Goal: Task Accomplishment & Management: Manage account settings

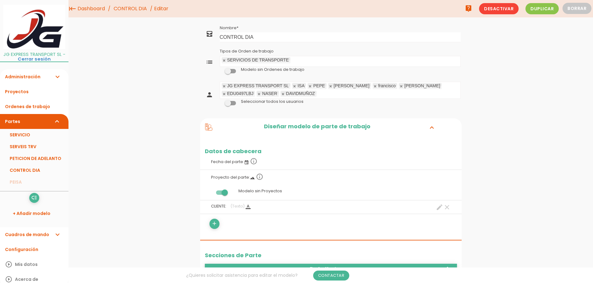
click at [307, 61] on ul "SERVICIOS DE TRANSPORTE Tipos de Orden de trabajo" at bounding box center [340, 61] width 240 height 10
click at [224, 59] on link at bounding box center [224, 61] width 4 height 4
drag, startPoint x: 262, startPoint y: 37, endPoint x: 191, endPoint y: 39, distance: 70.4
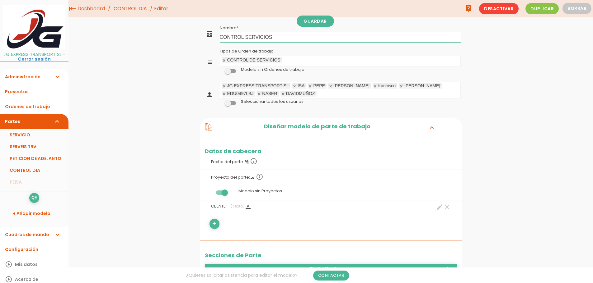
type input "CONTROL SERVICIOS"
click at [230, 103] on span at bounding box center [230, 103] width 11 height 4
click at [220, 102] on input "checkbox" at bounding box center [220, 102] width 0 height 0
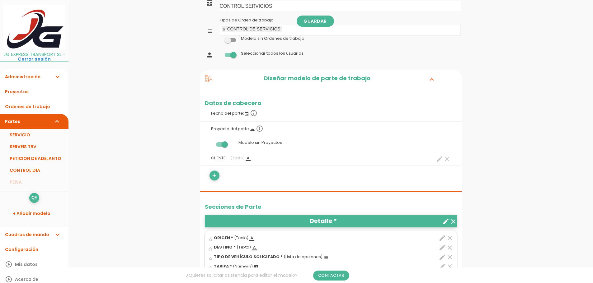
scroll to position [62, 0]
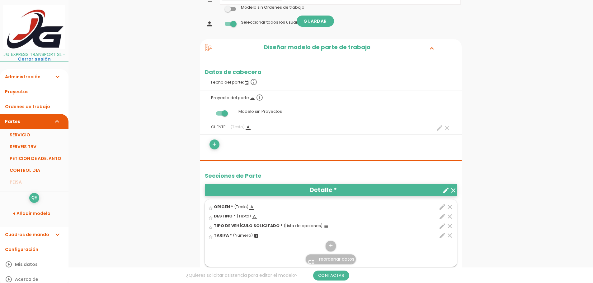
click at [226, 113] on span at bounding box center [221, 113] width 11 height 4
click at [211, 112] on input "checkbox" at bounding box center [211, 112] width 0 height 0
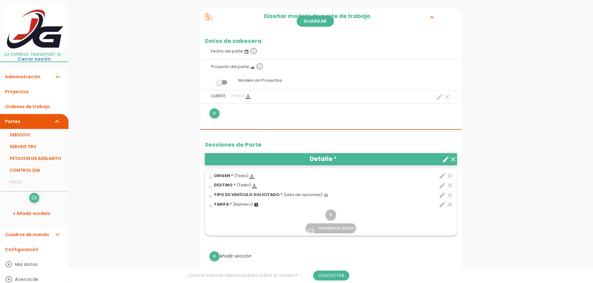
click at [448, 98] on icon "clear" at bounding box center [446, 96] width 7 height 7
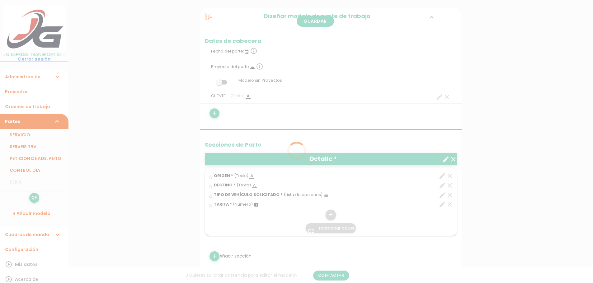
scroll to position [0, 0]
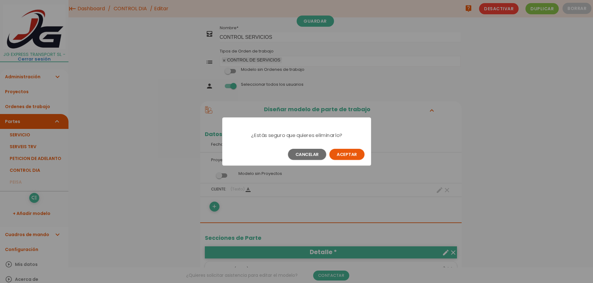
click at [353, 155] on button "Aceptar" at bounding box center [346, 154] width 35 height 11
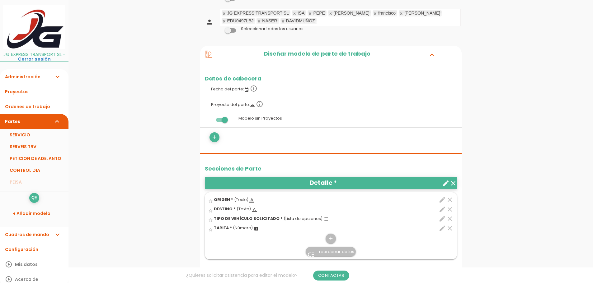
scroll to position [93, 0]
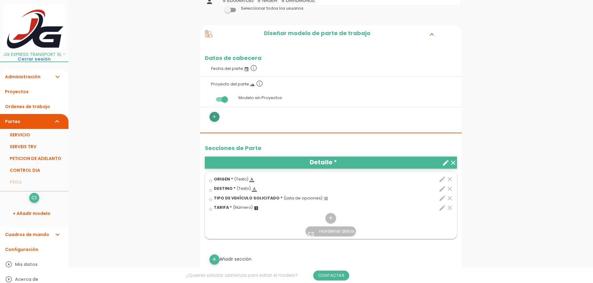
click at [214, 115] on icon "add" at bounding box center [214, 117] width 6 height 10
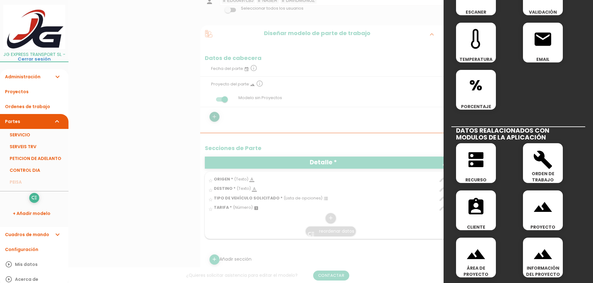
scroll to position [249, 0]
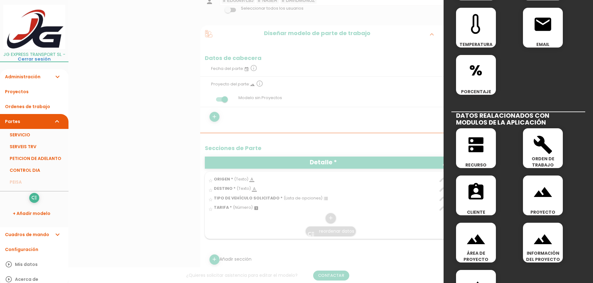
click at [473, 193] on icon "assignment_ind" at bounding box center [476, 192] width 20 height 20
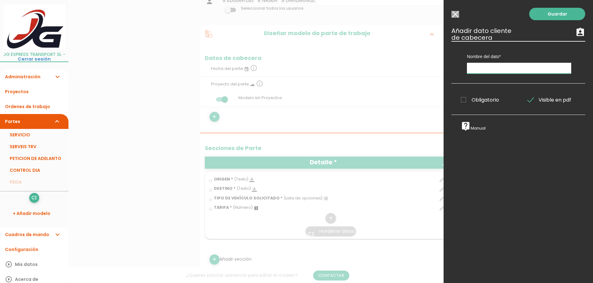
click at [485, 69] on input "text" at bounding box center [519, 68] width 104 height 11
type input "CLIENTE"
click at [464, 98] on span "Obligatorio" at bounding box center [480, 100] width 38 height 8
click at [0, 0] on input "Obligatorio" at bounding box center [0, 0] width 0 height 0
click at [553, 12] on link "Guardar" at bounding box center [557, 14] width 56 height 12
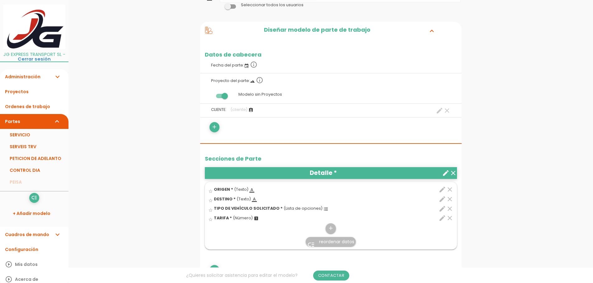
scroll to position [93, 0]
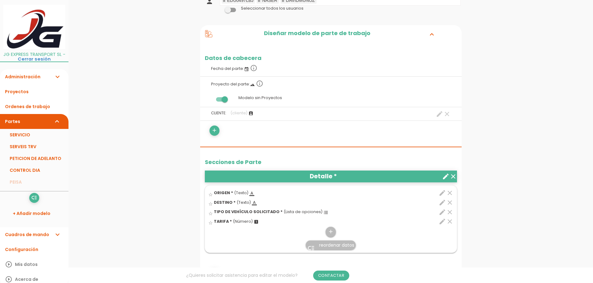
click at [454, 176] on icon "clear" at bounding box center [452, 176] width 7 height 7
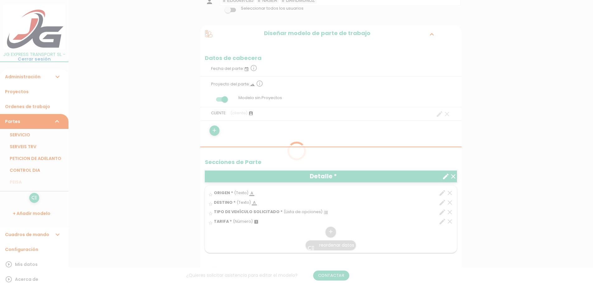
scroll to position [0, 0]
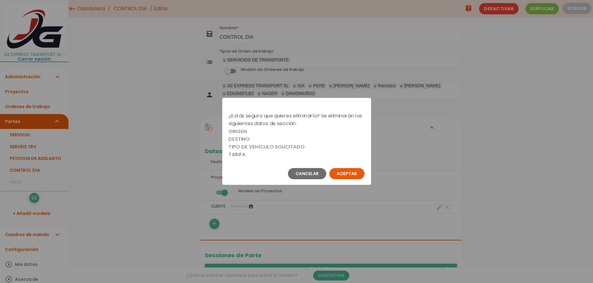
click at [352, 173] on button "Aceptar" at bounding box center [346, 173] width 35 height 11
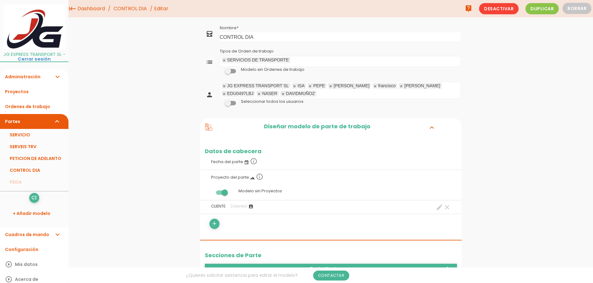
scroll to position [30, 0]
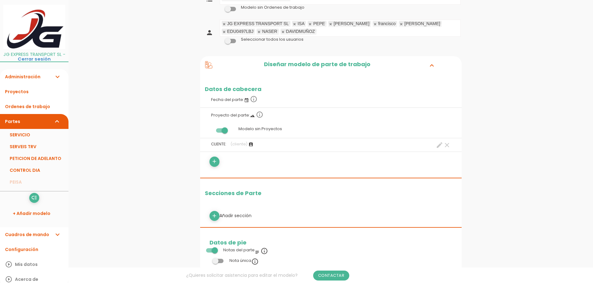
scroll to position [73, 0]
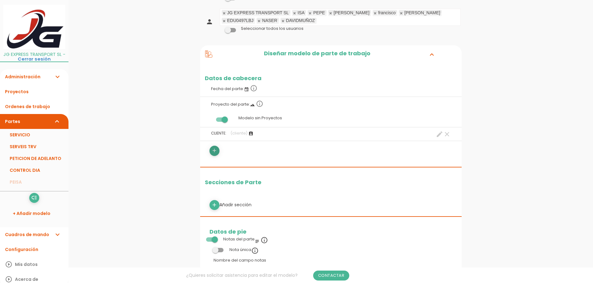
click at [213, 151] on icon "add" at bounding box center [214, 151] width 6 height 10
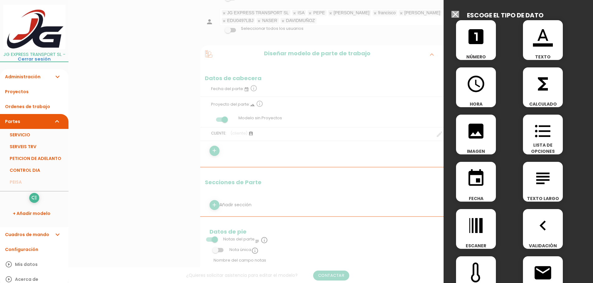
click at [481, 48] on div "looks_one NÚMERO" at bounding box center [476, 40] width 40 height 40
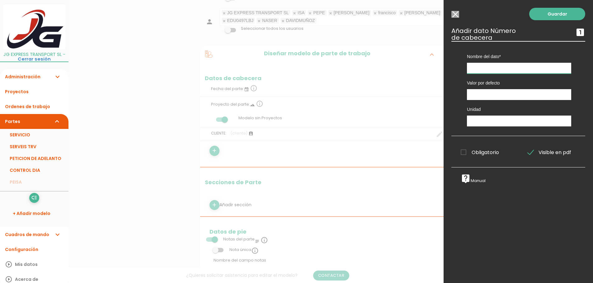
click at [484, 69] on input "text" at bounding box center [519, 68] width 104 height 11
type input "TOTAL DIA"
click at [490, 120] on input "text" at bounding box center [519, 121] width 104 height 11
type input "€"
click at [543, 12] on link "Guardar" at bounding box center [557, 14] width 56 height 12
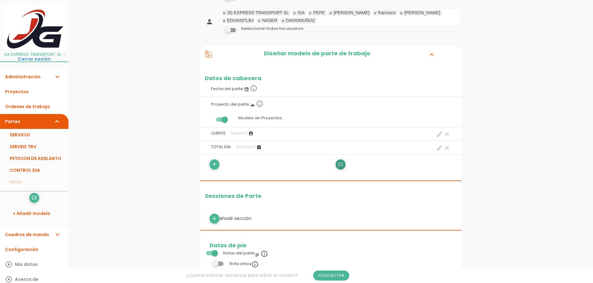
click at [340, 165] on icon "low_priority" at bounding box center [340, 165] width 6 height 10
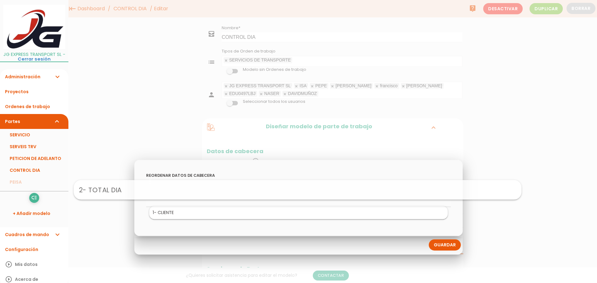
drag, startPoint x: 437, startPoint y: 214, endPoint x: 436, endPoint y: 191, distance: 23.4
click at [446, 246] on link "Guardar" at bounding box center [445, 245] width 32 height 11
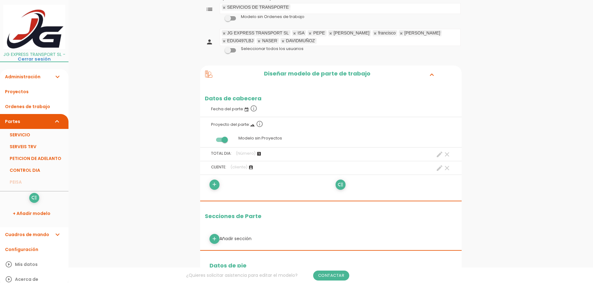
scroll to position [62, 0]
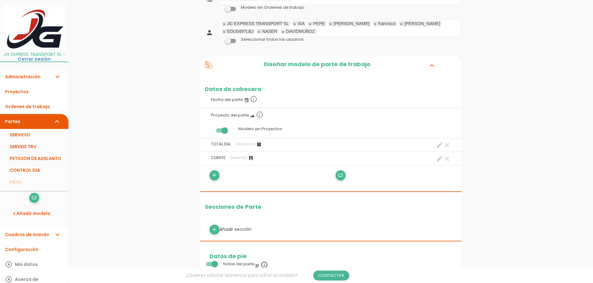
click at [447, 158] on icon "clear" at bounding box center [446, 158] width 7 height 7
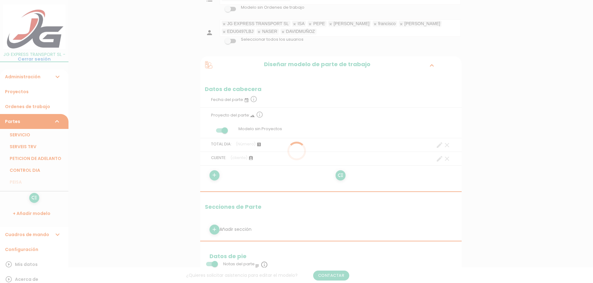
scroll to position [0, 0]
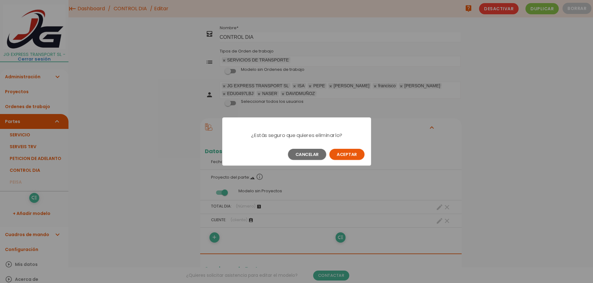
click at [353, 155] on button "Aceptar" at bounding box center [346, 154] width 35 height 11
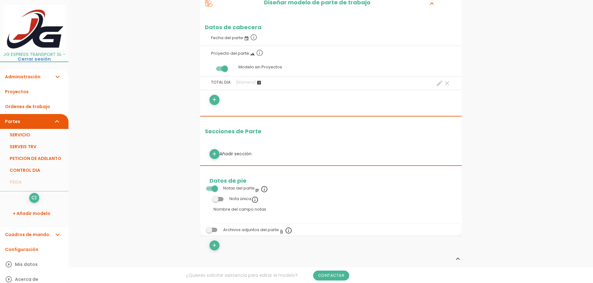
scroll to position [124, 0]
click at [215, 152] on icon "add" at bounding box center [214, 154] width 6 height 10
select select
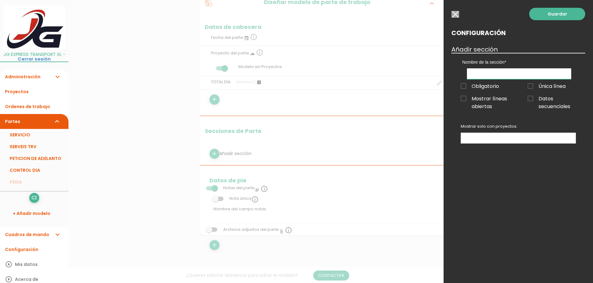
click at [482, 71] on input "text" at bounding box center [519, 73] width 104 height 11
type input "SERVICIO"
click at [465, 86] on span "Obligatorio" at bounding box center [480, 86] width 38 height 8
click at [0, 0] on input "Obligatorio" at bounding box center [0, 0] width 0 height 0
click at [466, 86] on span "Obligatorio" at bounding box center [480, 86] width 38 height 8
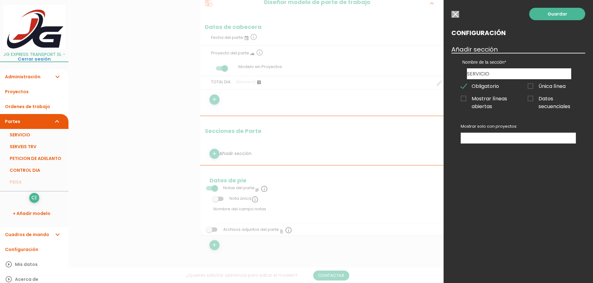
click at [0, 0] on input "Obligatorio" at bounding box center [0, 0] width 0 height 0
click at [541, 137] on ul at bounding box center [518, 138] width 115 height 10
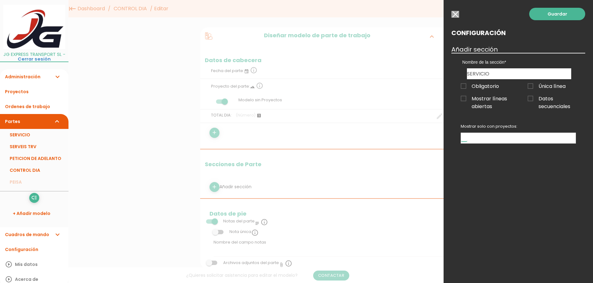
scroll to position [62, 0]
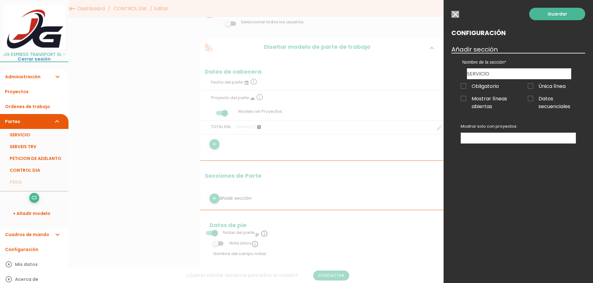
click at [485, 141] on ul at bounding box center [518, 138] width 115 height 10
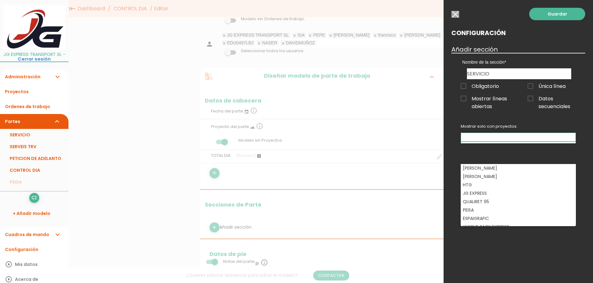
scroll to position [0, 0]
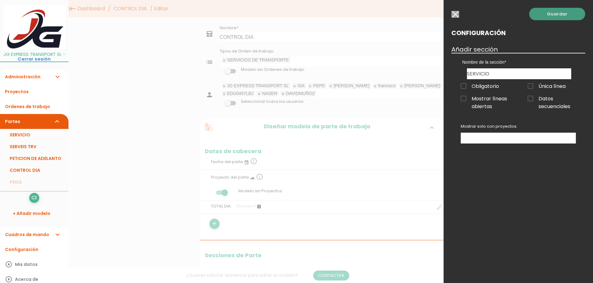
click at [558, 13] on link "Guardar" at bounding box center [557, 14] width 56 height 12
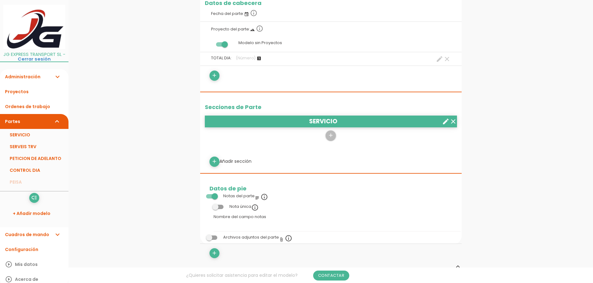
scroll to position [156, 0]
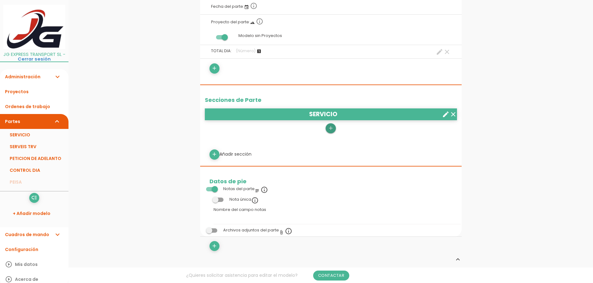
click at [330, 128] on icon "add" at bounding box center [331, 129] width 6 height 10
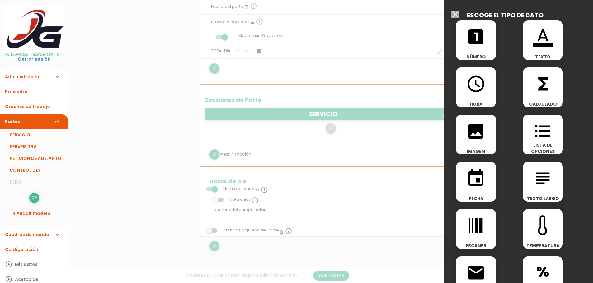
click at [538, 46] on icon "format_color_text" at bounding box center [543, 37] width 20 height 20
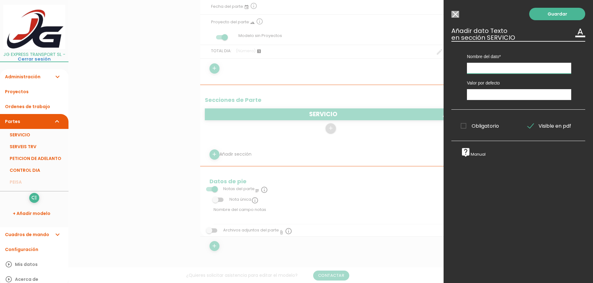
click at [485, 67] on input "text" at bounding box center [519, 68] width 104 height 11
type input "ORIGEN"
click at [463, 124] on span "Obligatorio" at bounding box center [480, 126] width 38 height 8
click at [0, 0] on input "Obligatorio" at bounding box center [0, 0] width 0 height 0
click at [544, 13] on link "Guardar" at bounding box center [557, 14] width 56 height 12
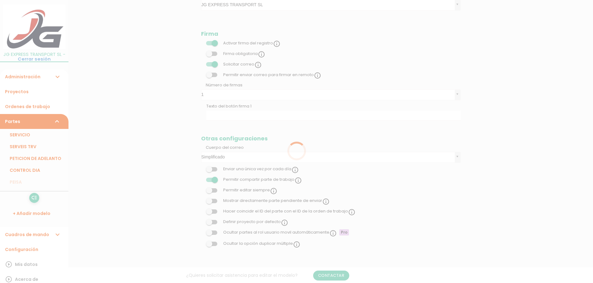
scroll to position [156, 0]
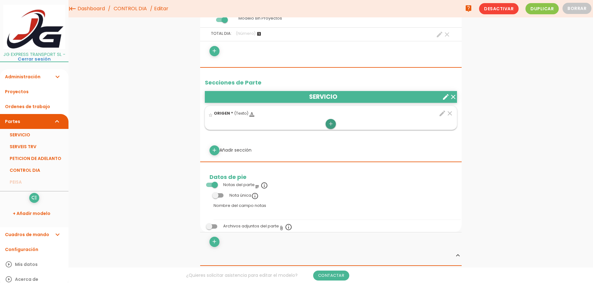
click at [330, 124] on icon "add" at bounding box center [331, 124] width 6 height 10
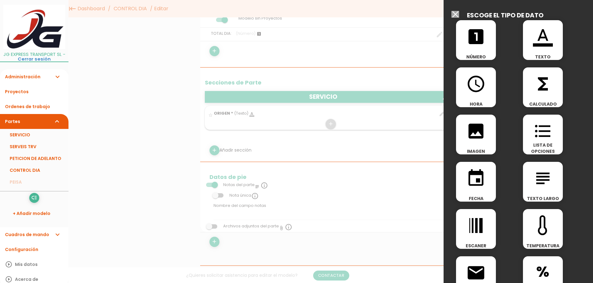
click at [538, 42] on icon "format_color_text" at bounding box center [543, 37] width 20 height 20
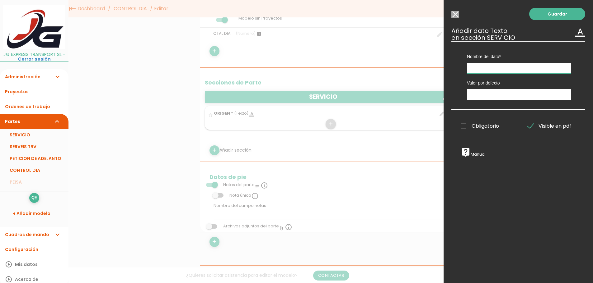
click at [487, 70] on input "text" at bounding box center [519, 68] width 104 height 11
type input "DESTINO"
click at [464, 125] on span "Obligatorio" at bounding box center [480, 126] width 38 height 8
click at [0, 0] on input "Obligatorio" at bounding box center [0, 0] width 0 height 0
click at [557, 11] on link "Guardar" at bounding box center [557, 14] width 56 height 12
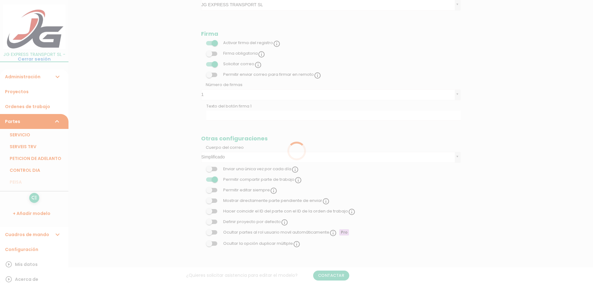
scroll to position [156, 0]
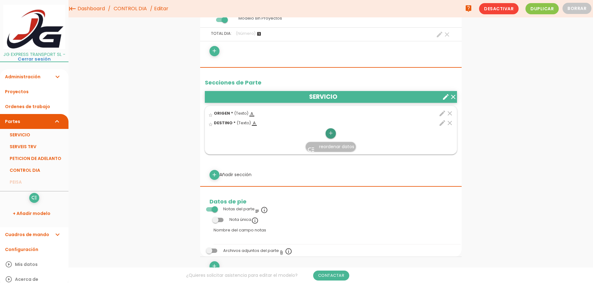
click at [332, 133] on icon "add" at bounding box center [331, 134] width 6 height 10
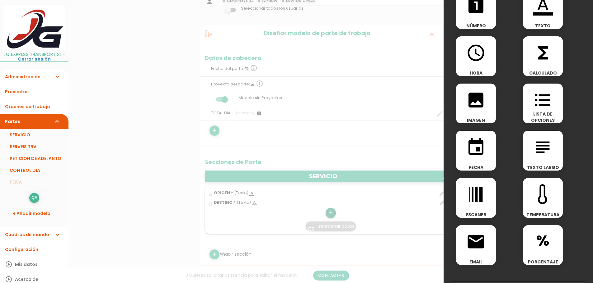
scroll to position [0, 0]
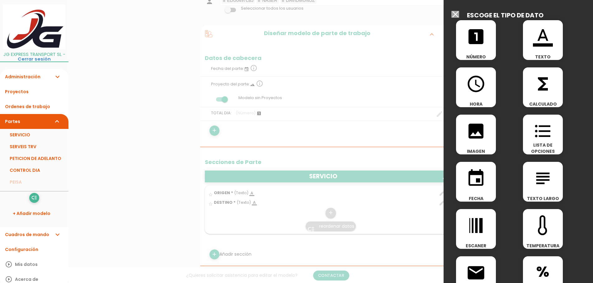
click at [540, 138] on icon "format_list_bulleted" at bounding box center [543, 131] width 20 height 20
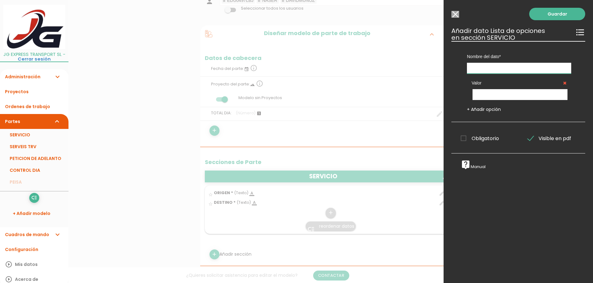
click at [483, 67] on input "text" at bounding box center [519, 68] width 104 height 11
type input "TIPO DE VEHICULO"
click at [494, 93] on input "text" at bounding box center [519, 94] width 95 height 11
type input "F"
type input "TEMPERATURA"
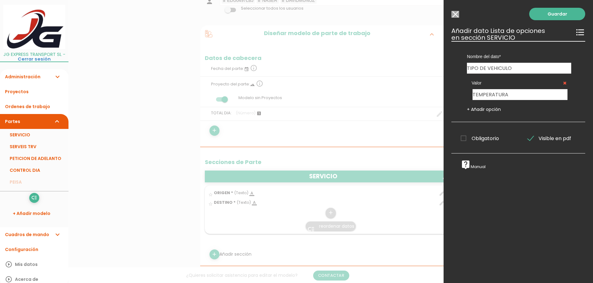
click at [484, 107] on link "+ Añadir opción" at bounding box center [484, 109] width 34 height 6
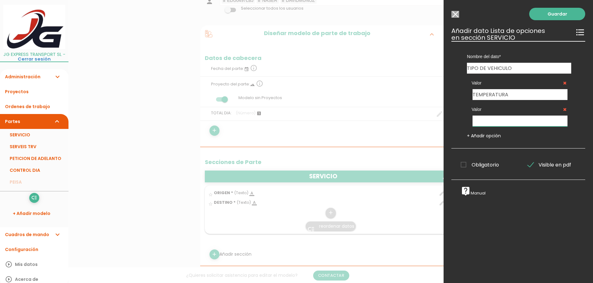
click at [487, 120] on input "text" at bounding box center [519, 121] width 95 height 11
type input "P"
type input "CARROZADO"
click at [479, 138] on link "+ Añadir opción" at bounding box center [484, 136] width 34 height 6
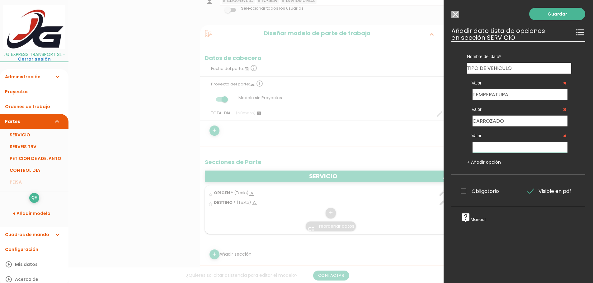
click at [485, 146] on input "text" at bounding box center [519, 147] width 95 height 11
type input "FURGON [PERSON_NAME]"
click at [481, 191] on span "Obligatorio" at bounding box center [480, 192] width 38 height 8
click at [0, 0] on input "Obligatorio" at bounding box center [0, 0] width 0 height 0
click at [567, 14] on link "Guardar" at bounding box center [557, 14] width 56 height 12
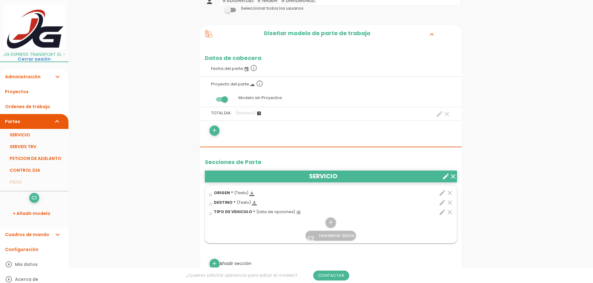
scroll to position [124, 0]
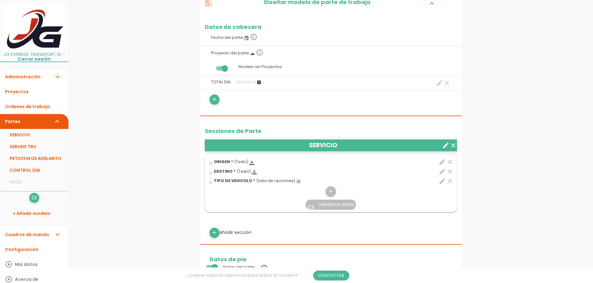
click at [333, 203] on span "reordenar datos" at bounding box center [336, 205] width 35 height 6
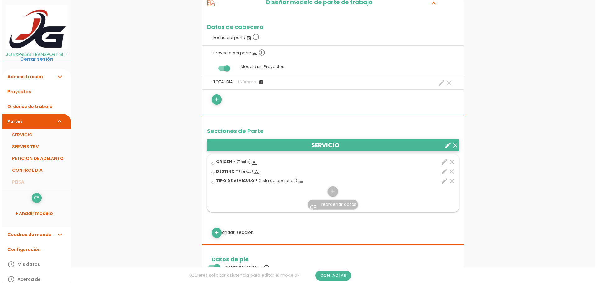
scroll to position [0, 0]
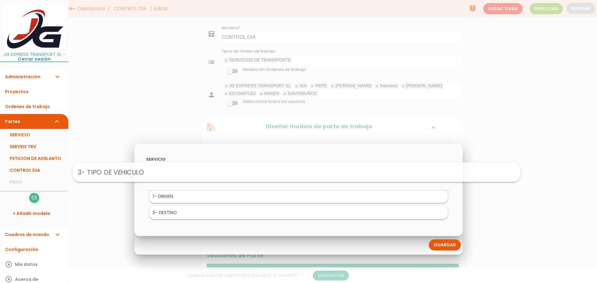
drag, startPoint x: 431, startPoint y: 212, endPoint x: 429, endPoint y: 171, distance: 41.1
click at [452, 243] on link "Guardar" at bounding box center [445, 245] width 32 height 11
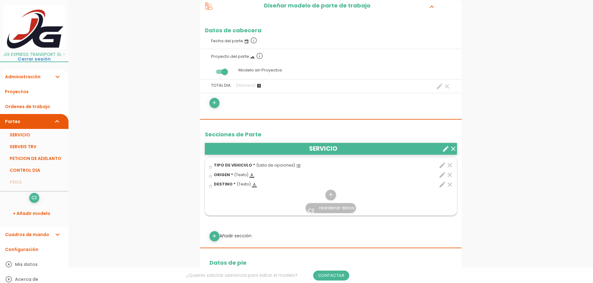
scroll to position [124, 0]
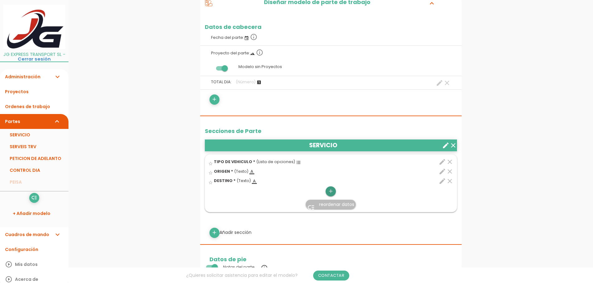
click at [332, 191] on icon "add" at bounding box center [331, 192] width 6 height 10
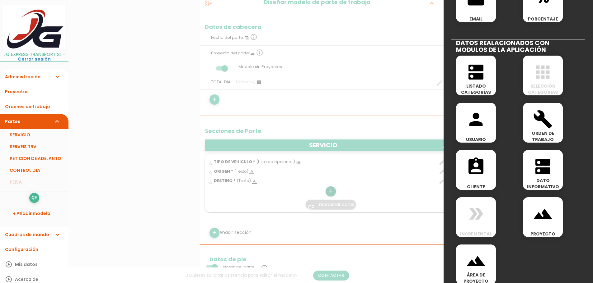
scroll to position [281, 0]
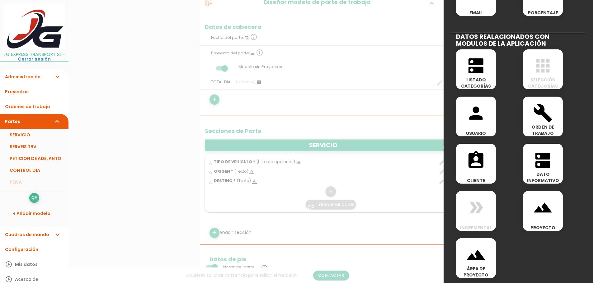
click at [489, 174] on div "assignment_ind CLIENTE" at bounding box center [476, 164] width 40 height 40
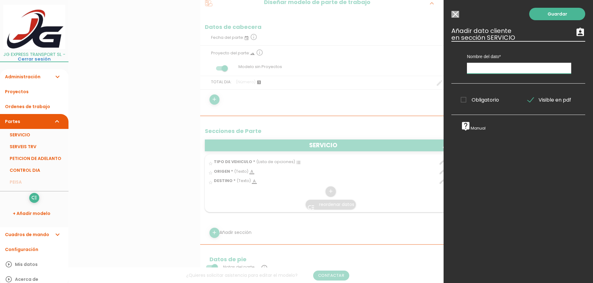
click at [473, 68] on input "text" at bounding box center [519, 68] width 104 height 11
type input "CLIENTE"
click at [463, 101] on span "Obligatorio" at bounding box center [480, 100] width 38 height 8
click at [0, 0] on input "Obligatorio" at bounding box center [0, 0] width 0 height 0
click at [540, 18] on link "Guardar" at bounding box center [557, 14] width 56 height 12
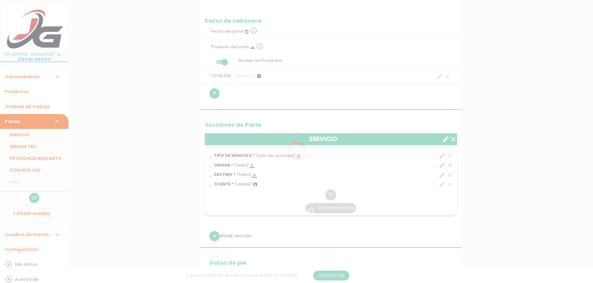
scroll to position [124, 0]
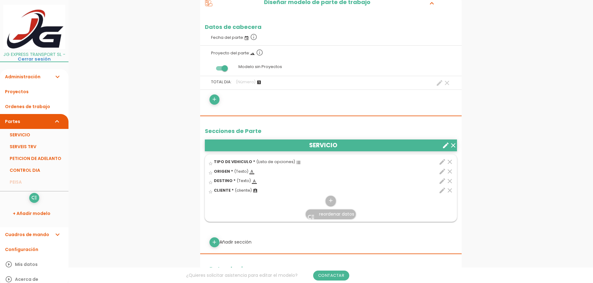
click at [332, 217] on span "reordenar datos" at bounding box center [336, 214] width 35 height 6
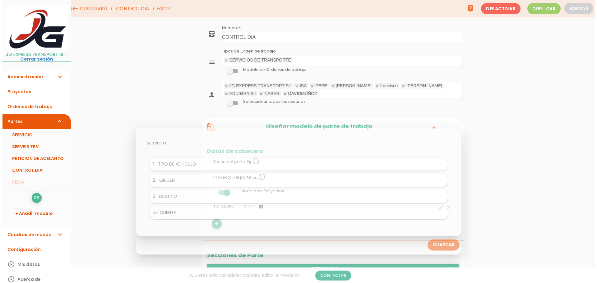
scroll to position [0, 0]
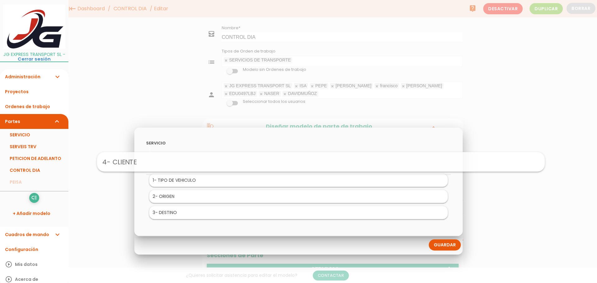
drag, startPoint x: 175, startPoint y: 214, endPoint x: 198, endPoint y: 161, distance: 57.8
click at [452, 246] on link "Guardar" at bounding box center [445, 245] width 32 height 11
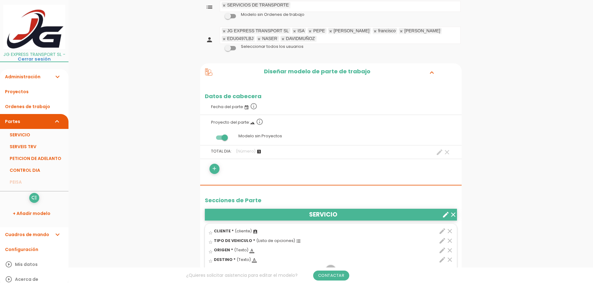
scroll to position [156, 0]
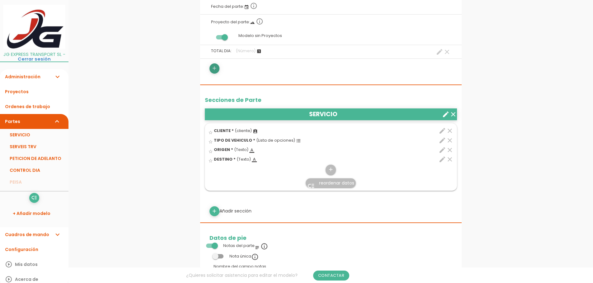
click at [214, 67] on icon "add" at bounding box center [214, 68] width 6 height 10
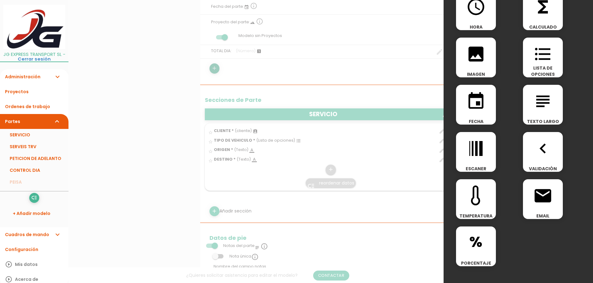
scroll to position [62, 0]
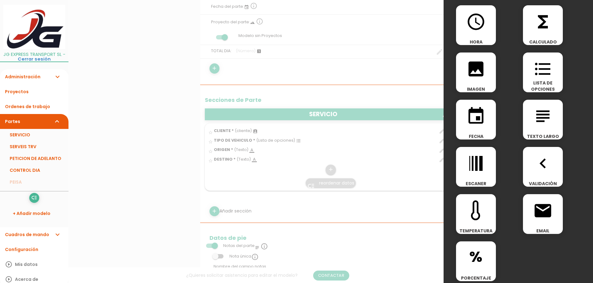
click at [554, 11] on span "functions" at bounding box center [543, 18] width 40 height 26
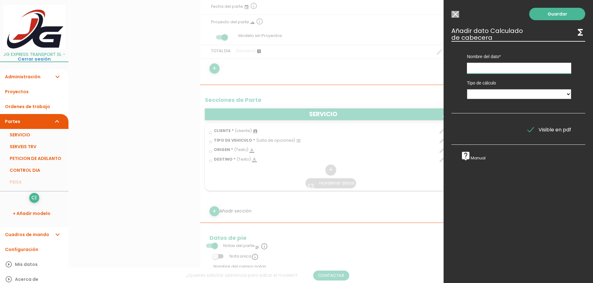
click at [498, 68] on input "text" at bounding box center [519, 68] width 104 height 11
type input "TOTAL"
click at [511, 95] on select "Suma de totales Calculado entre datos" at bounding box center [519, 94] width 104 height 10
select select "0"
click at [467, 89] on select "Suma de totales Calculado entre datos" at bounding box center [519, 94] width 104 height 10
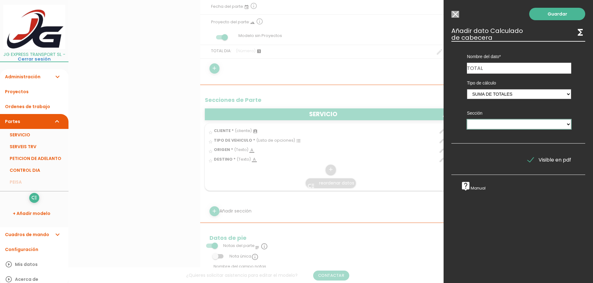
click at [510, 126] on select "SERVICIO" at bounding box center [519, 124] width 104 height 10
click at [493, 67] on input "TOTAL" at bounding box center [519, 68] width 104 height 11
type input "TOTAL DIA"
click at [489, 124] on select "SERVICIO" at bounding box center [519, 124] width 104 height 10
select select "13240"
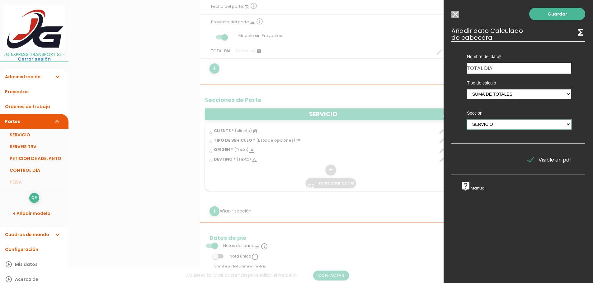
click at [467, 119] on select "SERVICIO" at bounding box center [519, 124] width 104 height 10
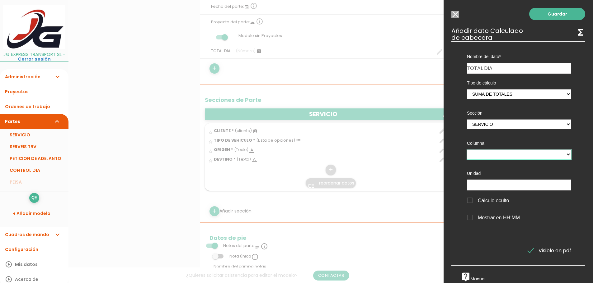
click at [487, 155] on select at bounding box center [519, 155] width 104 height 10
click at [486, 185] on input "text" at bounding box center [519, 185] width 104 height 11
click at [491, 124] on select "SERVICIO" at bounding box center [519, 124] width 104 height 10
click at [467, 119] on select "SERVICIO" at bounding box center [519, 124] width 104 height 10
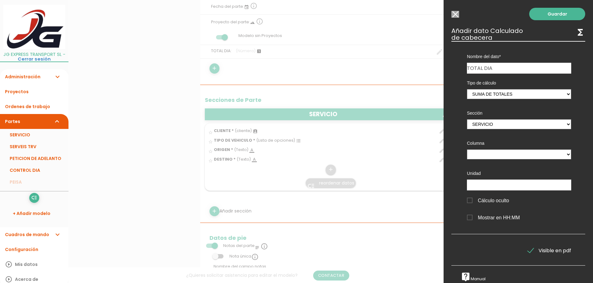
click at [454, 14] on input "Modelo sin Ordenes de trabajo" at bounding box center [455, 14] width 8 height 7
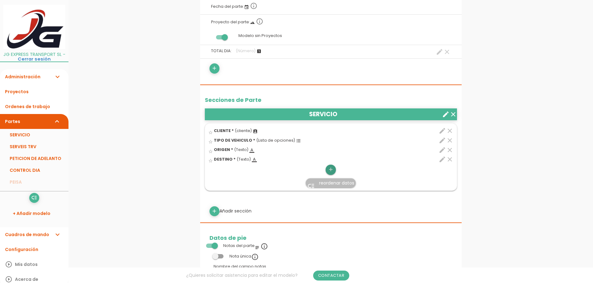
click at [329, 169] on icon "add" at bounding box center [331, 170] width 6 height 10
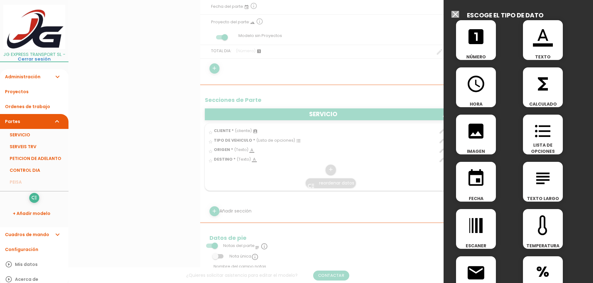
click at [481, 43] on icon "looks_one" at bounding box center [476, 37] width 20 height 20
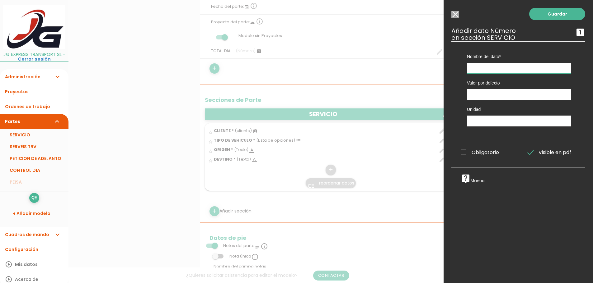
click at [493, 67] on input "text" at bounding box center [519, 68] width 104 height 11
type input "TARIFA"
click at [489, 94] on input "number" at bounding box center [519, 94] width 104 height 11
click at [476, 119] on input "text" at bounding box center [519, 121] width 104 height 11
type input "€"
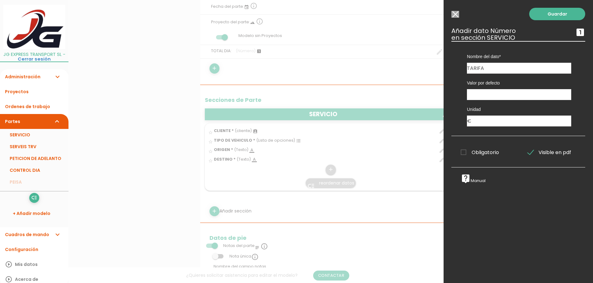
click at [463, 152] on span "Obligatorio" at bounding box center [480, 153] width 38 height 8
click at [0, 0] on input "Obligatorio" at bounding box center [0, 0] width 0 height 0
click at [551, 12] on link "Guardar" at bounding box center [557, 14] width 56 height 12
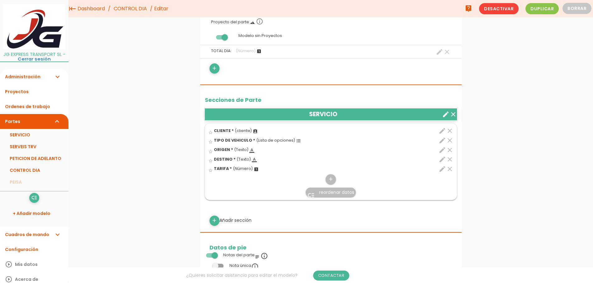
scroll to position [124, 0]
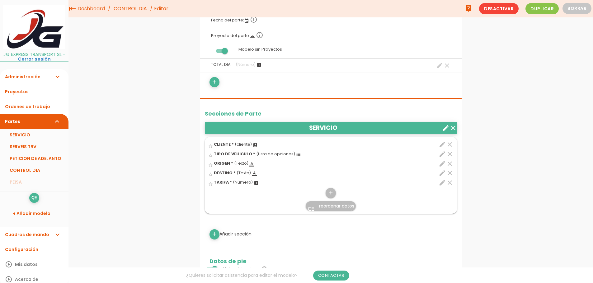
click at [146, 129] on div "menu keyboard_tab Dashboard CONTROL DIA Editar live_help 0" at bounding box center [330, 260] width 524 height 768
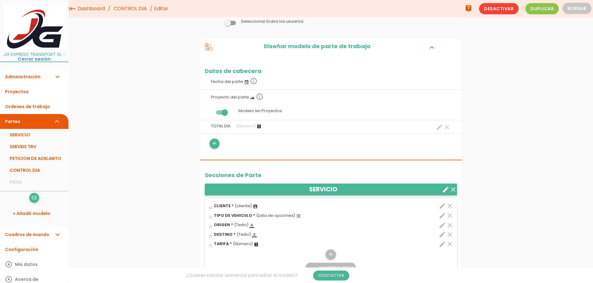
scroll to position [62, 0]
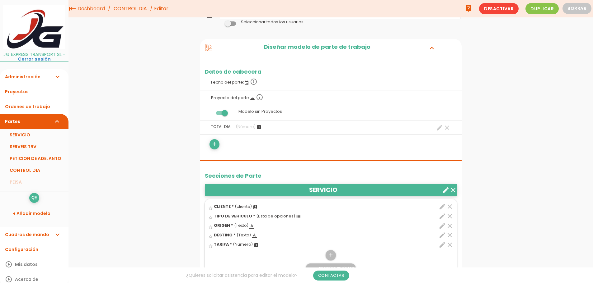
click at [438, 127] on icon "create" at bounding box center [439, 127] width 7 height 7
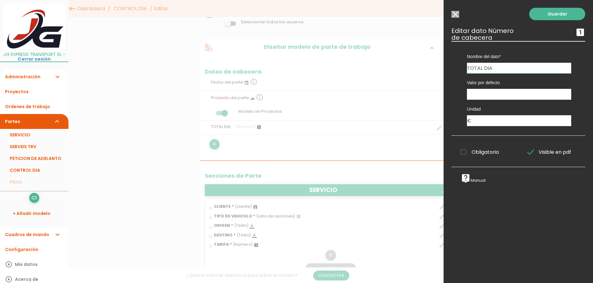
click at [458, 16] on input "Modelo sin Ordenes de trabajo" at bounding box center [455, 14] width 8 height 7
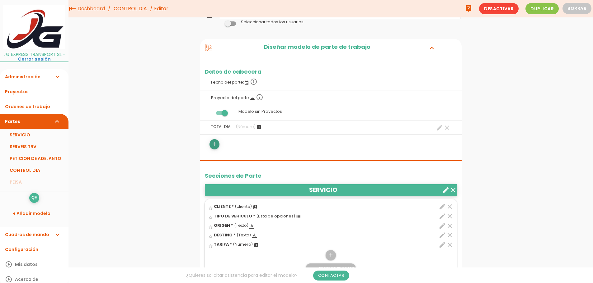
click at [213, 143] on icon "add" at bounding box center [214, 144] width 6 height 10
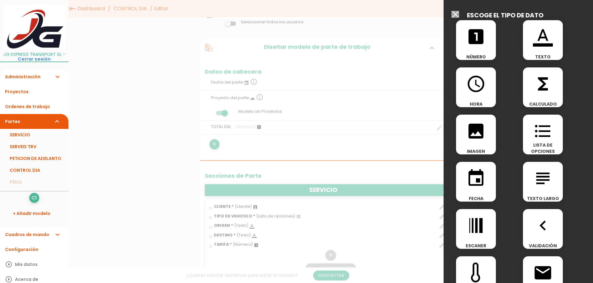
click at [547, 89] on icon "functions" at bounding box center [543, 84] width 20 height 20
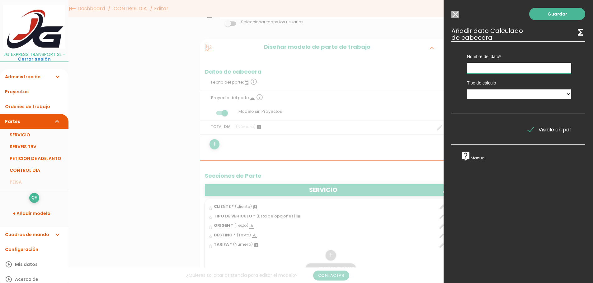
click at [498, 69] on input "text" at bounding box center [519, 68] width 104 height 11
type input "total del dia"
click at [499, 97] on select "Suma de totales Calculado entre datos" at bounding box center [519, 94] width 104 height 10
select select "0"
click at [467, 89] on select "Suma de totales Calculado entre datos" at bounding box center [519, 94] width 104 height 10
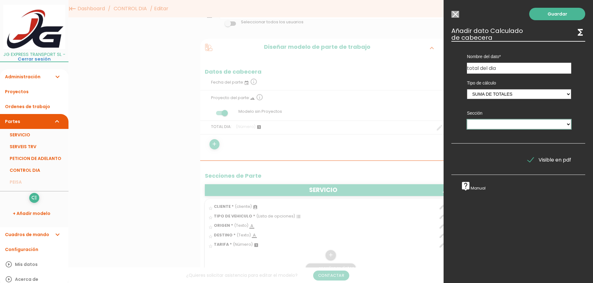
click at [511, 124] on select "SERVICIO" at bounding box center [519, 124] width 104 height 10
select select "13240"
click at [467, 119] on select "SERVICIO" at bounding box center [519, 124] width 104 height 10
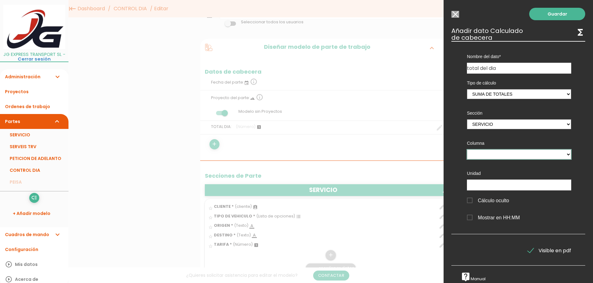
click at [498, 152] on select "TARIFA" at bounding box center [519, 155] width 104 height 10
select select "13240_pos5"
click at [467, 150] on select "TARIFA" at bounding box center [519, 155] width 104 height 10
click at [489, 188] on input "text" at bounding box center [519, 185] width 104 height 11
type input "€"
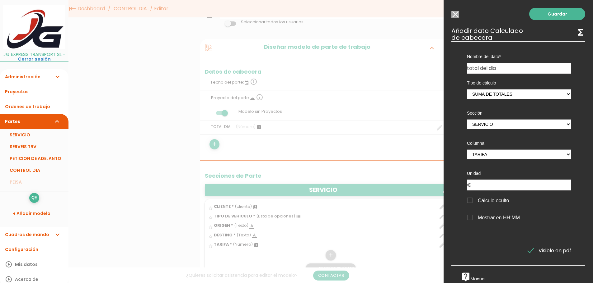
click at [472, 200] on span "Cálculo oculto" at bounding box center [488, 201] width 42 height 8
click at [0, 0] on input "Cálculo oculto" at bounding box center [0, 0] width 0 height 0
click at [562, 11] on link "Guardar" at bounding box center [557, 14] width 56 height 12
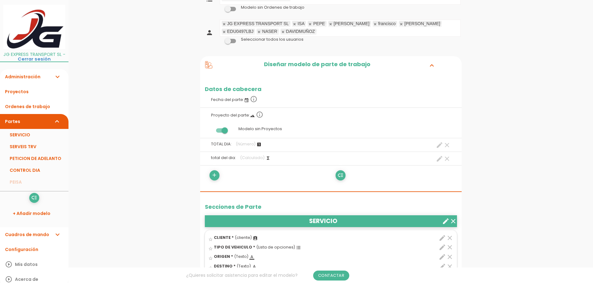
click at [447, 146] on icon "clear" at bounding box center [446, 145] width 7 height 7
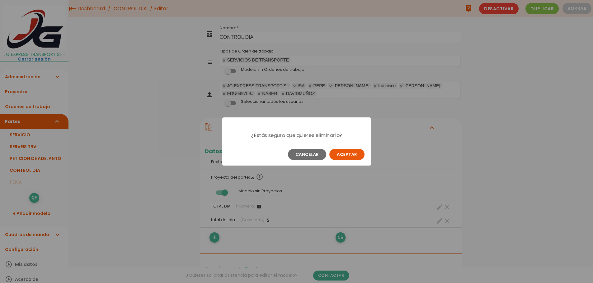
click at [352, 155] on button "Aceptar" at bounding box center [346, 154] width 35 height 11
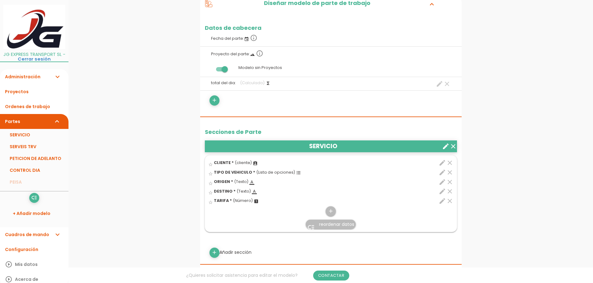
scroll to position [124, 0]
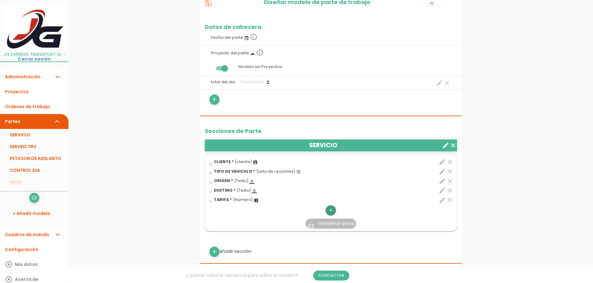
click at [331, 210] on icon "add" at bounding box center [331, 211] width 6 height 10
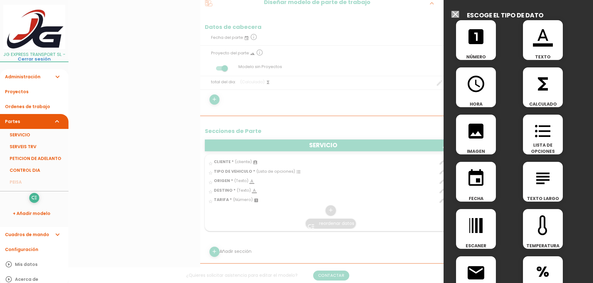
click at [539, 49] on div "format_color_text TEXTO" at bounding box center [543, 40] width 40 height 40
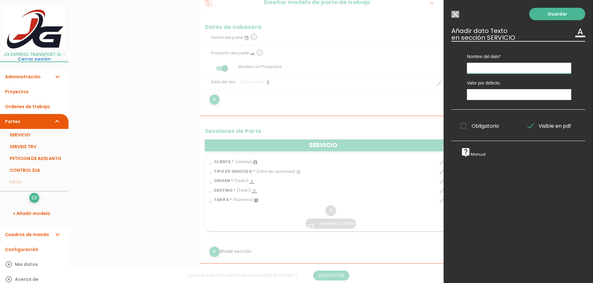
click at [502, 72] on input "text" at bounding box center [519, 68] width 104 height 11
type input "EXTRA"
click at [464, 125] on span "Obligatorio" at bounding box center [480, 126] width 38 height 8
click at [0, 0] on input "Obligatorio" at bounding box center [0, 0] width 0 height 0
click at [487, 95] on input "text" at bounding box center [519, 94] width 104 height 11
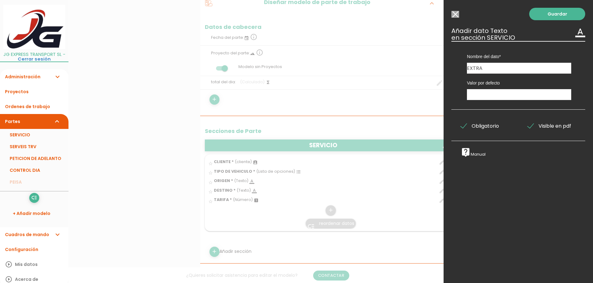
click at [456, 14] on input "Modelo sin Ordenes de trabajo" at bounding box center [455, 14] width 8 height 7
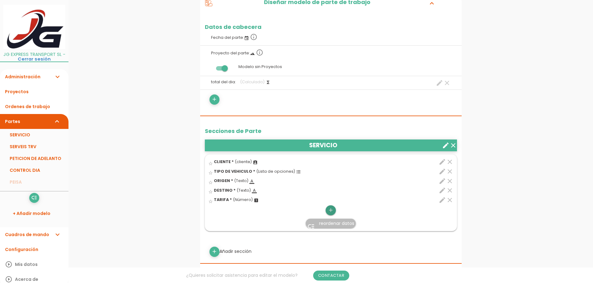
click at [331, 212] on icon "add" at bounding box center [331, 211] width 6 height 10
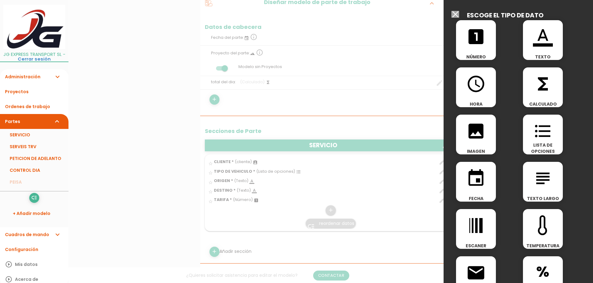
click at [487, 44] on span "looks_one" at bounding box center [476, 33] width 40 height 26
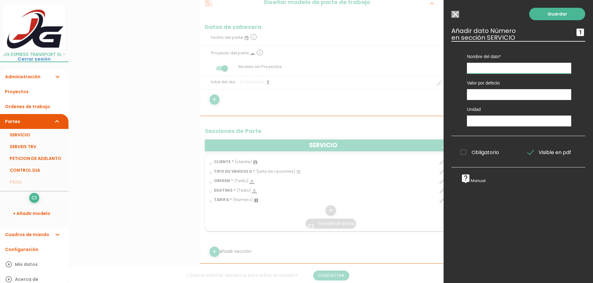
click at [485, 67] on input "text" at bounding box center [519, 68] width 104 height 11
type input "EXTRAS"
click at [480, 121] on input "text" at bounding box center [519, 121] width 104 height 11
type input "€"
click at [565, 11] on link "Guardar" at bounding box center [557, 14] width 56 height 12
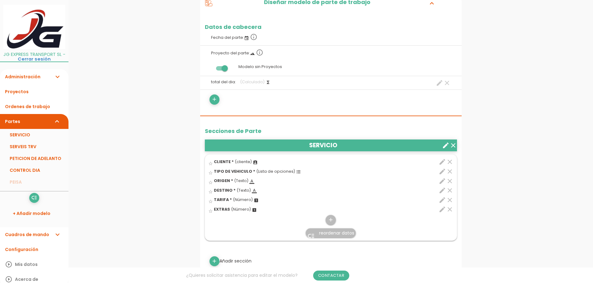
click at [333, 235] on span "reordenar datos" at bounding box center [336, 233] width 35 height 6
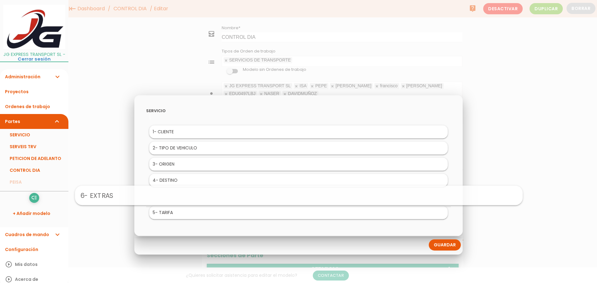
drag, startPoint x: 190, startPoint y: 211, endPoint x: 190, endPoint y: 193, distance: 18.4
click at [438, 242] on link "Guardar" at bounding box center [445, 245] width 32 height 11
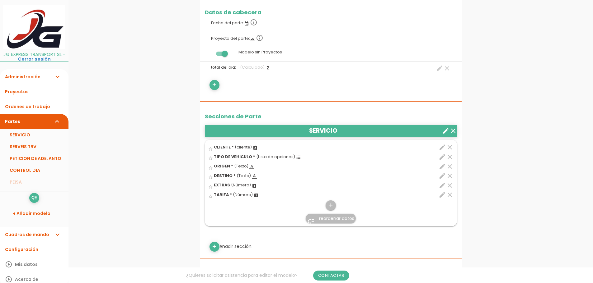
scroll to position [124, 0]
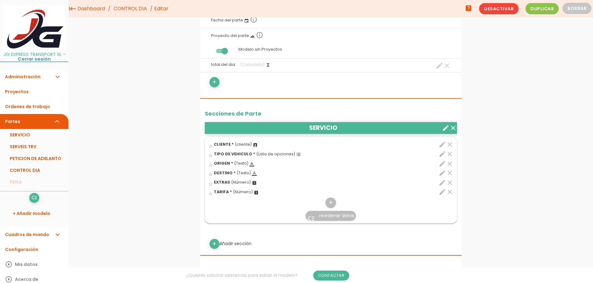
click at [442, 64] on icon "create" at bounding box center [439, 65] width 7 height 7
select select "SERVICIO_pos6"
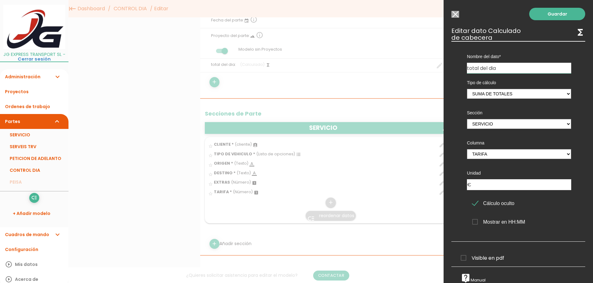
drag, startPoint x: 496, startPoint y: 67, endPoint x: 414, endPoint y: 68, distance: 82.2
click at [415, 68] on form "Guardar all_inbox Nombre CONTROL DIA list Tipos de Orden de trabajo SERVICIOS D…" at bounding box center [330, 258] width 261 height 752
drag, startPoint x: 502, startPoint y: 70, endPoint x: 437, endPoint y: 70, distance: 65.4
click at [437, 70] on form "Guardar all_inbox Nombre CONTROL DIA list Tipos de Orden de trabajo SERVICIOS D…" at bounding box center [330, 258] width 261 height 752
type input "TOTAL DEL DIA"
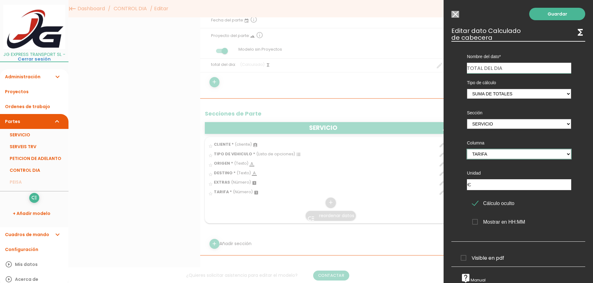
click at [497, 154] on select "EXTRAS TARIFA" at bounding box center [519, 154] width 104 height 10
click at [467, 149] on select "EXTRAS TARIFA" at bounding box center [519, 154] width 104 height 10
click at [548, 13] on link "Guardar" at bounding box center [557, 14] width 56 height 12
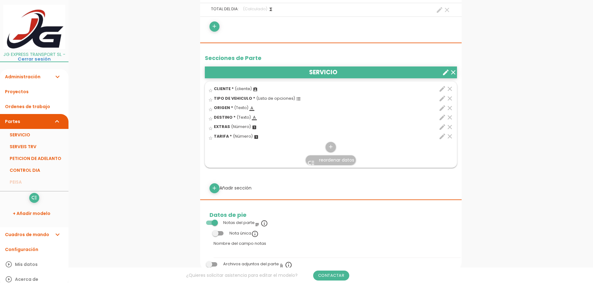
scroll to position [187, 0]
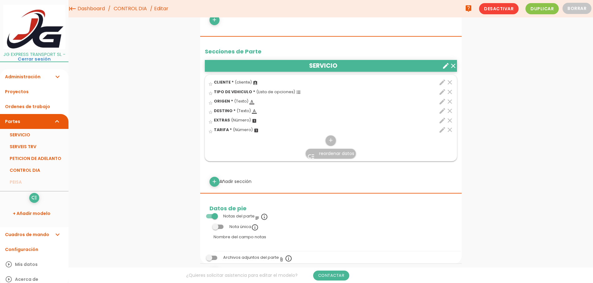
click at [444, 65] on icon "create" at bounding box center [445, 65] width 7 height 7
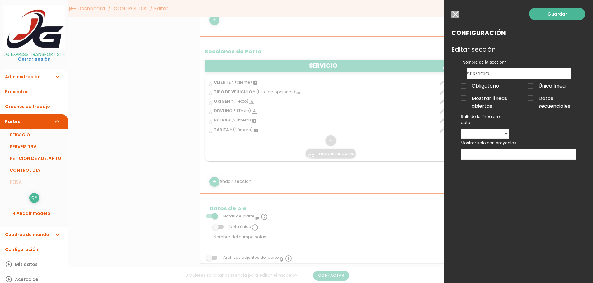
click at [464, 97] on span "Mostrar líneas abiertas" at bounding box center [485, 99] width 48 height 8
click at [0, 0] on input "Mostrar líneas abiertas" at bounding box center [0, 0] width 0 height 0
click at [508, 133] on select "CLIENTE TIPO DE VEHICULO ORIGEN DESTINO EXTRAS TARIFA" at bounding box center [485, 134] width 48 height 10
click at [534, 130] on div "Guardar Configuración Editar sección Nombre de la sección SERVICIO Obligatorio …" at bounding box center [517, 141] width 149 height 283
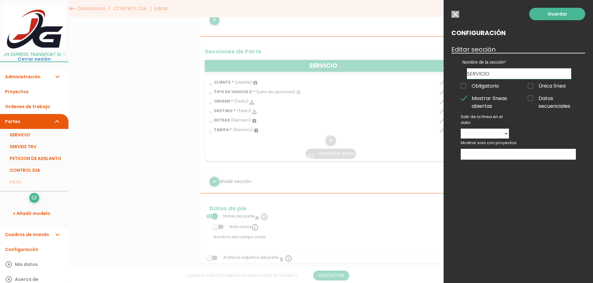
drag, startPoint x: 564, startPoint y: 13, endPoint x: 554, endPoint y: 24, distance: 14.7
click at [564, 13] on link "Guardar" at bounding box center [557, 14] width 56 height 12
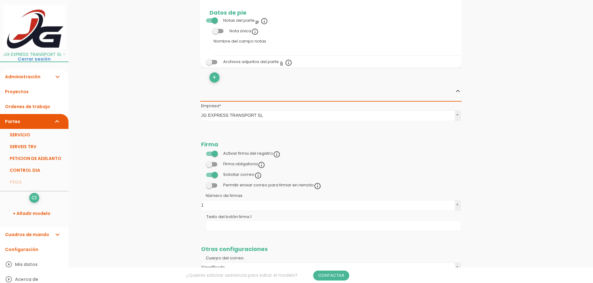
scroll to position [405, 0]
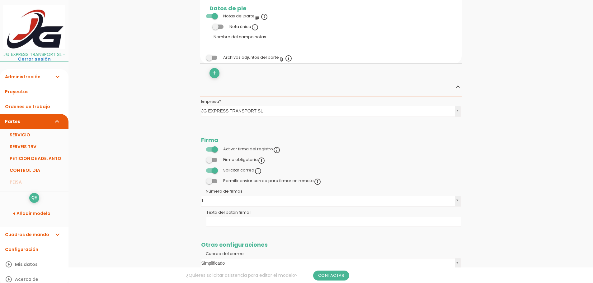
click at [216, 150] on div "No podrá enviarse un parte sin antes haberlo firmado" at bounding box center [262, 153] width 116 height 6
click at [213, 151] on div "No podrá enviarse un parte sin antes haberlo firmado" at bounding box center [262, 153] width 116 height 6
click at [214, 148] on span at bounding box center [211, 149] width 11 height 4
click at [201, 148] on input "checkbox" at bounding box center [201, 148] width 0 height 0
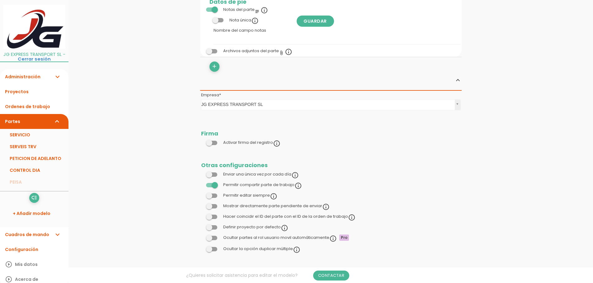
scroll to position [417, 0]
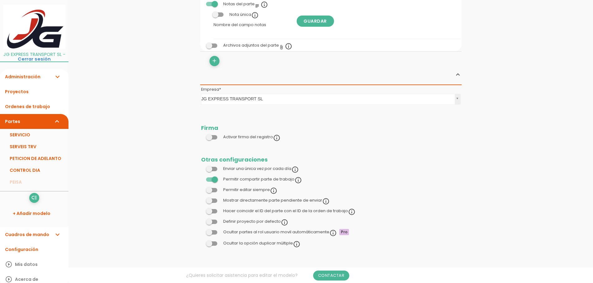
click at [214, 179] on span at bounding box center [211, 180] width 11 height 4
click at [201, 178] on input "checkbox" at bounding box center [201, 178] width 0 height 0
drag, startPoint x: 212, startPoint y: 180, endPoint x: 218, endPoint y: 179, distance: 6.6
click at [212, 179] on span at bounding box center [211, 180] width 11 height 4
click at [201, 178] on input "checkbox" at bounding box center [201, 178] width 0 height 0
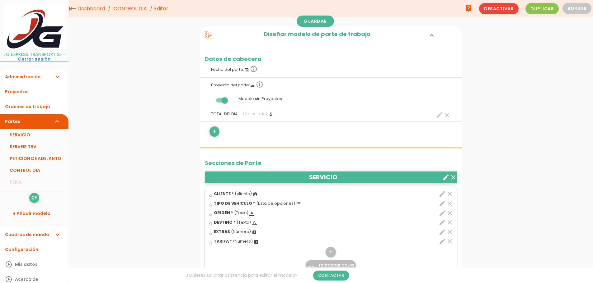
scroll to position [74, 0]
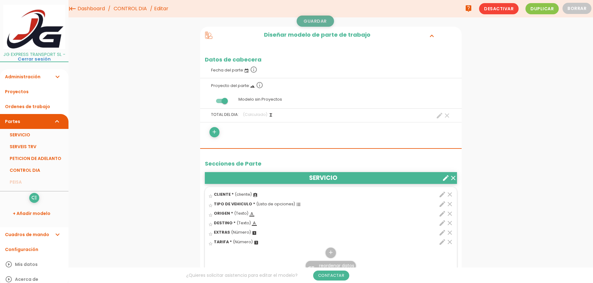
click at [316, 22] on link "Guardar" at bounding box center [315, 21] width 37 height 11
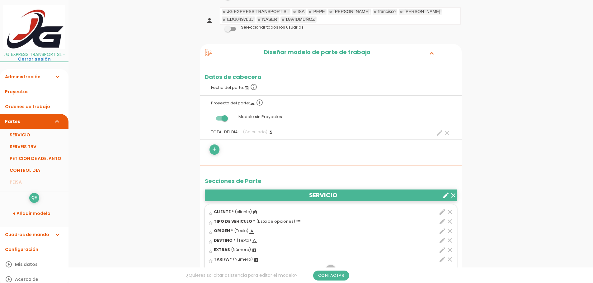
drag, startPoint x: 33, startPoint y: 106, endPoint x: 50, endPoint y: 110, distance: 17.2
click at [33, 106] on link "Ordenes de trabajo" at bounding box center [34, 106] width 68 height 15
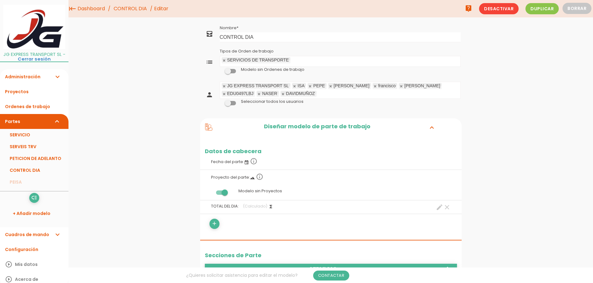
click at [300, 59] on ul "SERVICIOS DE TRANSPORTE Tipos de Orden de trabajo" at bounding box center [340, 61] width 240 height 10
click at [224, 60] on link at bounding box center [224, 61] width 4 height 4
click at [318, 21] on link "Guardar" at bounding box center [315, 21] width 37 height 11
click at [33, 103] on link "Ordenes de trabajo" at bounding box center [34, 106] width 68 height 15
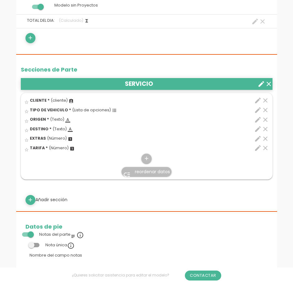
scroll to position [187, 0]
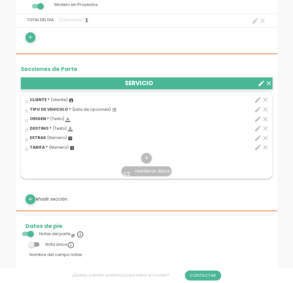
click at [267, 110] on icon "clear" at bounding box center [265, 109] width 7 height 7
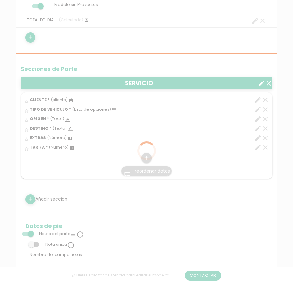
scroll to position [0, 0]
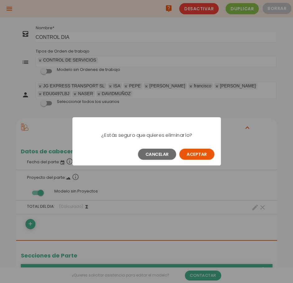
click at [203, 153] on button "Aceptar" at bounding box center [197, 154] width 35 height 11
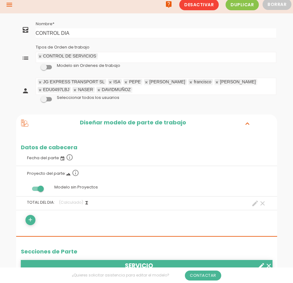
scroll to position [31, 0]
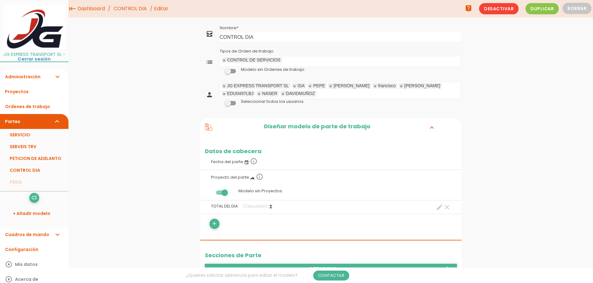
click at [134, 6] on link "CONTROL DIA" at bounding box center [130, 8] width 36 height 17
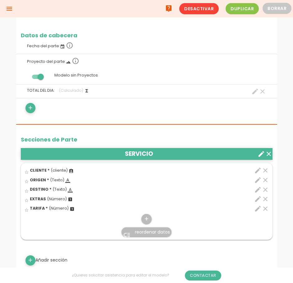
scroll to position [93, 0]
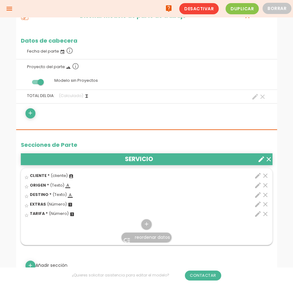
click at [255, 99] on icon "create" at bounding box center [255, 96] width 7 height 7
select select "SERVICIO_pos6"
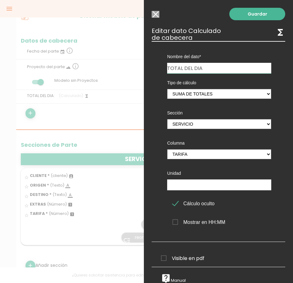
click at [177, 204] on span "Cálculo oculto" at bounding box center [194, 204] width 42 height 8
click at [0, 0] on input "Cálculo oculto" at bounding box center [0, 0] width 0 height 0
click at [261, 14] on link "Guardar" at bounding box center [258, 14] width 56 height 12
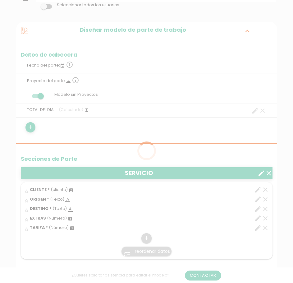
scroll to position [93, 0]
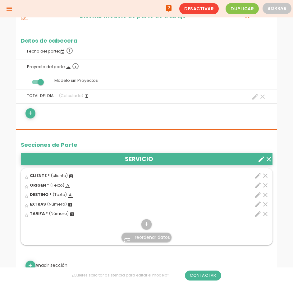
click at [10, 7] on icon "menu" at bounding box center [9, 8] width 7 height 17
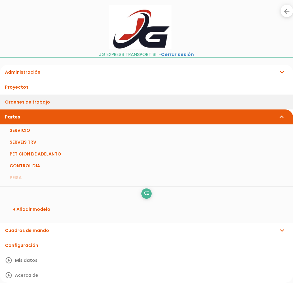
click at [30, 103] on link "Ordenes de trabajo" at bounding box center [146, 102] width 293 height 15
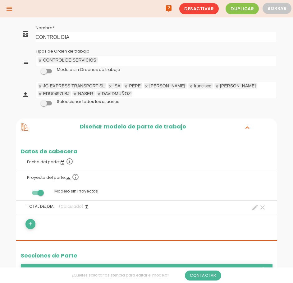
click at [255, 208] on icon "create" at bounding box center [255, 207] width 7 height 7
select select "SERVICIO_pos6"
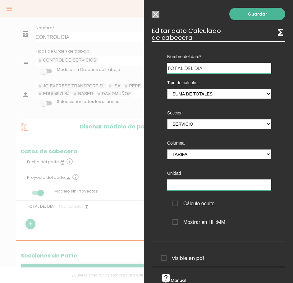
click at [192, 184] on input "text" at bounding box center [219, 185] width 104 height 11
type input "€"
click at [259, 15] on link "Guardar" at bounding box center [258, 14] width 56 height 12
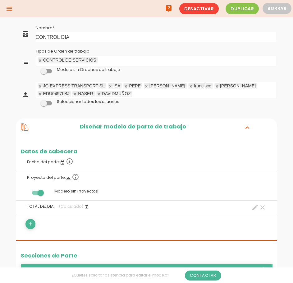
click at [6, 8] on icon "menu" at bounding box center [9, 8] width 7 height 17
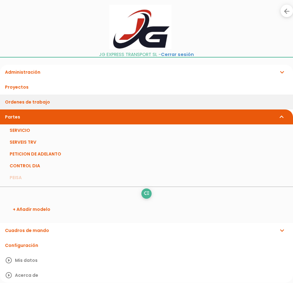
click at [27, 101] on link "Ordenes de trabajo" at bounding box center [146, 102] width 293 height 15
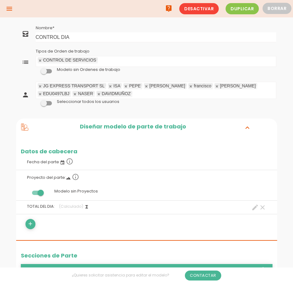
click at [12, 10] on icon "menu" at bounding box center [9, 8] width 7 height 17
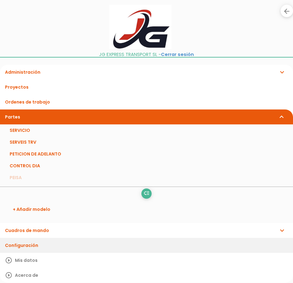
click at [33, 247] on link "Configuración" at bounding box center [146, 245] width 293 height 15
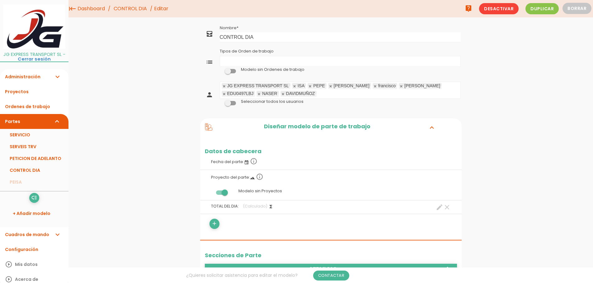
click at [262, 59] on ul "Tipos de Orden de trabajo" at bounding box center [340, 61] width 240 height 10
click at [310, 20] on link "Guardar" at bounding box center [315, 21] width 37 height 11
click at [38, 102] on link "Ordenes de trabajo" at bounding box center [34, 106] width 68 height 15
click at [440, 208] on icon "create" at bounding box center [439, 207] width 7 height 7
select select "SERVICIO_pos6"
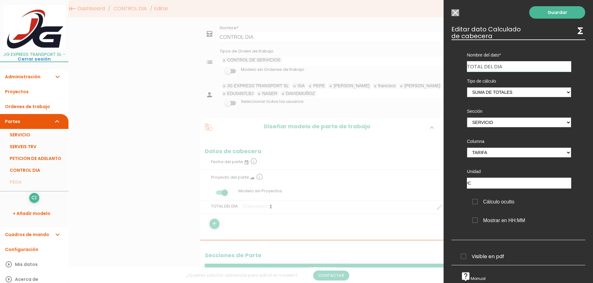
scroll to position [6, 0]
drag, startPoint x: 461, startPoint y: 251, endPoint x: 464, endPoint y: 252, distance: 3.1
click at [461, 253] on span "Visible en pdf" at bounding box center [483, 257] width 44 height 8
click at [0, 0] on input "Visible en pdf" at bounding box center [0, 0] width 0 height 0
click at [562, 9] on link "Guardar" at bounding box center [557, 12] width 56 height 12
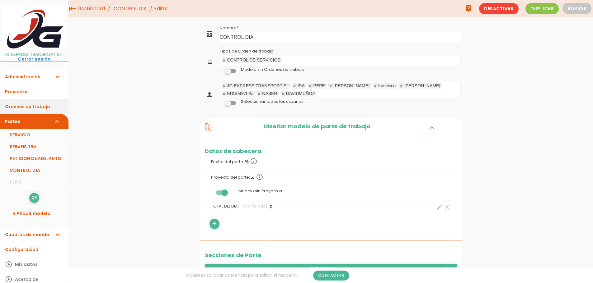
click at [36, 106] on link "Ordenes de trabajo" at bounding box center [34, 106] width 68 height 15
